Goal: Information Seeking & Learning: Understand process/instructions

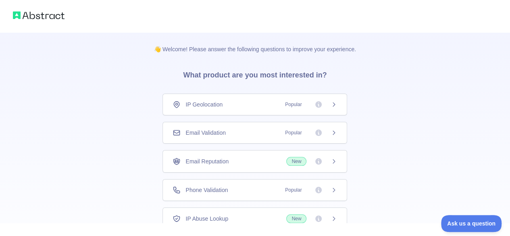
scroll to position [35, 0]
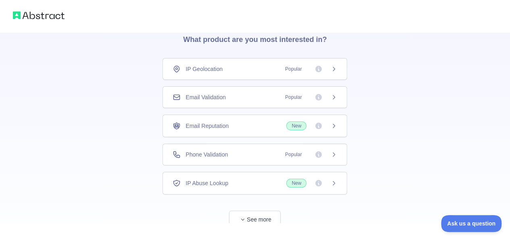
click at [257, 93] on div "Email Validation Popular" at bounding box center [254, 97] width 164 height 8
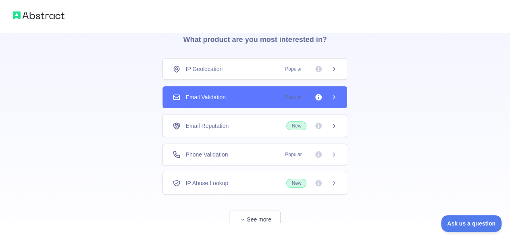
scroll to position [58, 0]
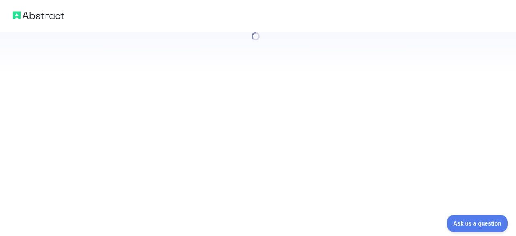
click at [247, 198] on div at bounding box center [258, 118] width 516 height 236
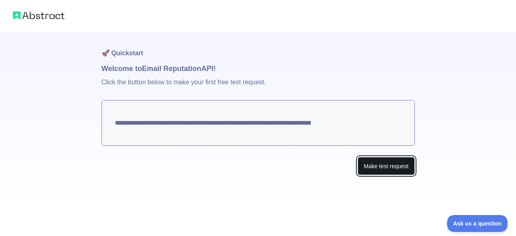
click at [389, 168] on button "Make test request" at bounding box center [385, 166] width 57 height 18
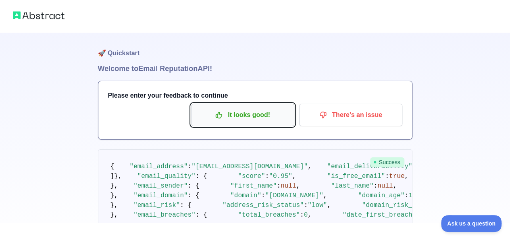
click at [261, 116] on p "It looks good!" at bounding box center [242, 115] width 91 height 14
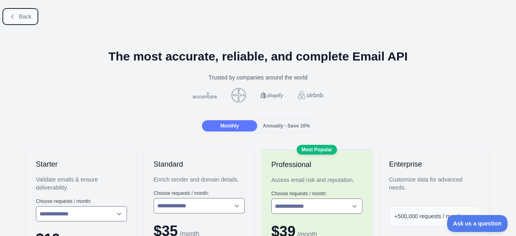
click at [15, 18] on icon at bounding box center [12, 16] width 6 height 6
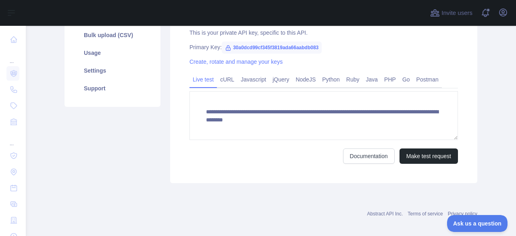
scroll to position [146, 0]
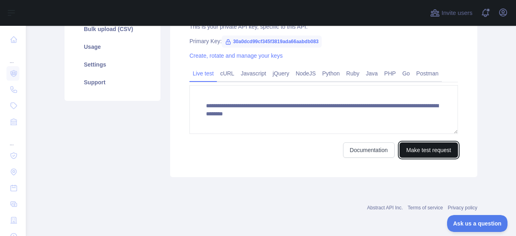
click at [438, 150] on button "Make test request" at bounding box center [428, 149] width 58 height 15
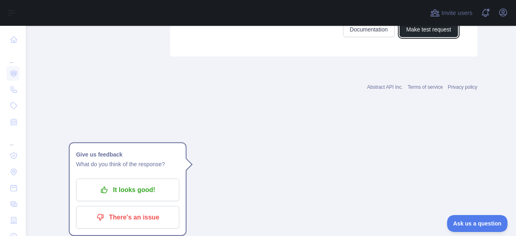
scroll to position [597, 0]
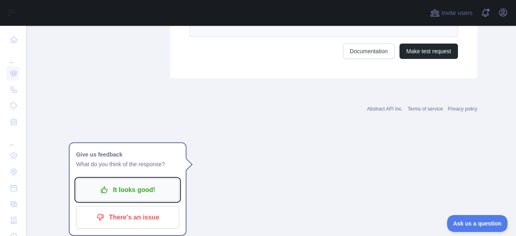
click at [150, 183] on p "It looks good!" at bounding box center [127, 190] width 91 height 14
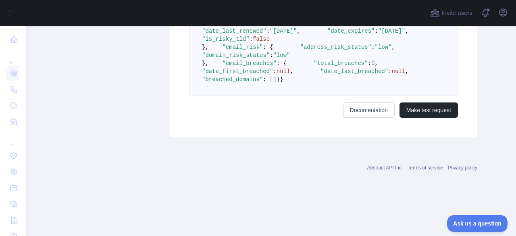
scroll to position [606, 0]
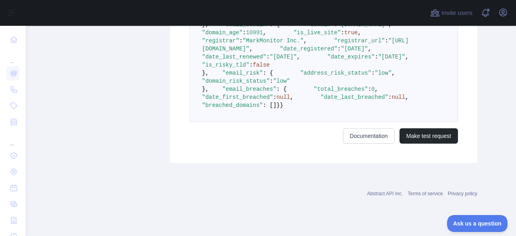
click at [301, 122] on pre "{ "email_address" : "[EMAIL_ADDRESS][DOMAIN_NAME]" , "email_deliverability" : {…" at bounding box center [323, 4] width 268 height 235
click at [397, 89] on pre "{ "email_address" : "[EMAIL_ADDRESS][DOMAIN_NAME]" , "email_deliverability" : {…" at bounding box center [323, 4] width 268 height 235
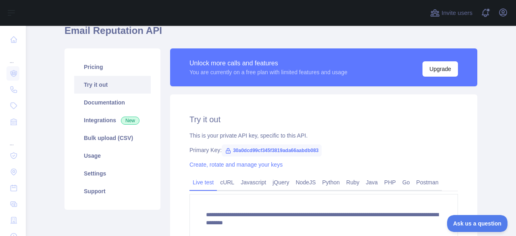
scroll to position [0, 0]
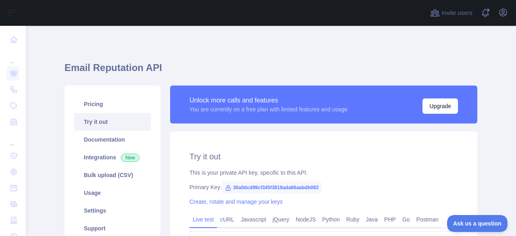
click at [145, 70] on h1 "Email Reputation API" at bounding box center [270, 70] width 413 height 19
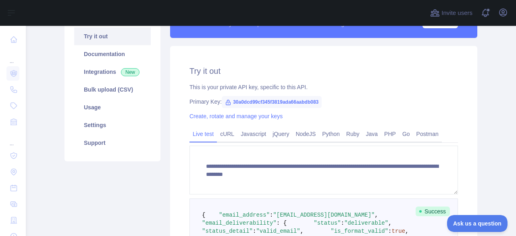
scroll to position [96, 0]
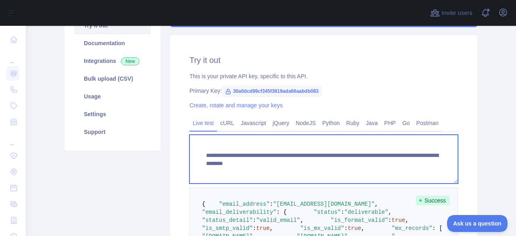
click at [437, 164] on textarea "**********" at bounding box center [323, 159] width 268 height 49
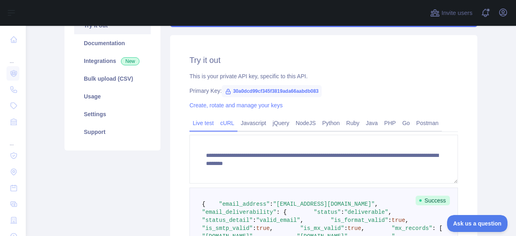
click at [222, 123] on link "cURL" at bounding box center [227, 122] width 21 height 13
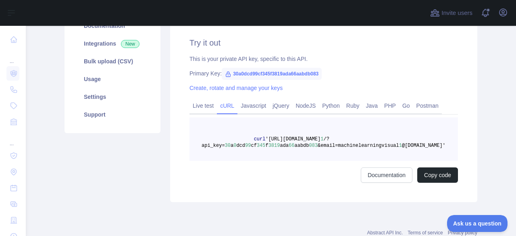
scroll to position [109, 0]
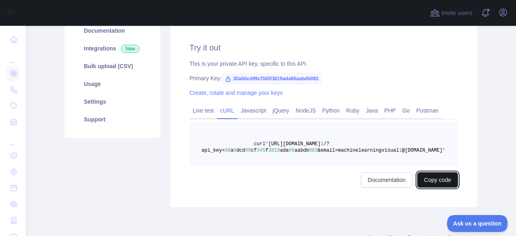
click at [431, 174] on button "Copy code" at bounding box center [437, 179] width 41 height 15
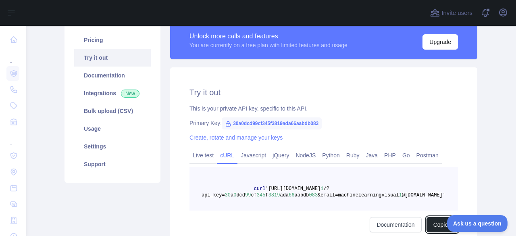
scroll to position [64, 0]
